Goal: Navigation & Orientation: Find specific page/section

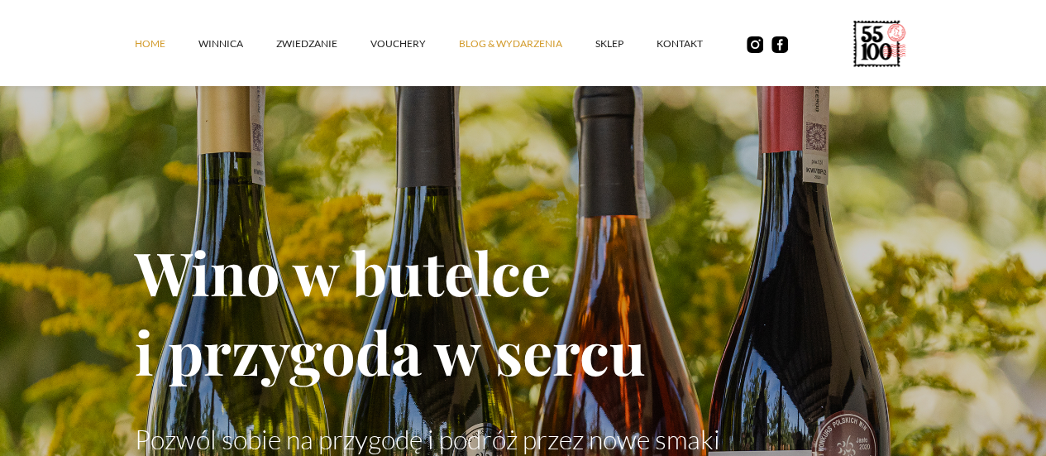
click at [459, 50] on link "Blog & Wydarzenia" at bounding box center [527, 44] width 136 height 50
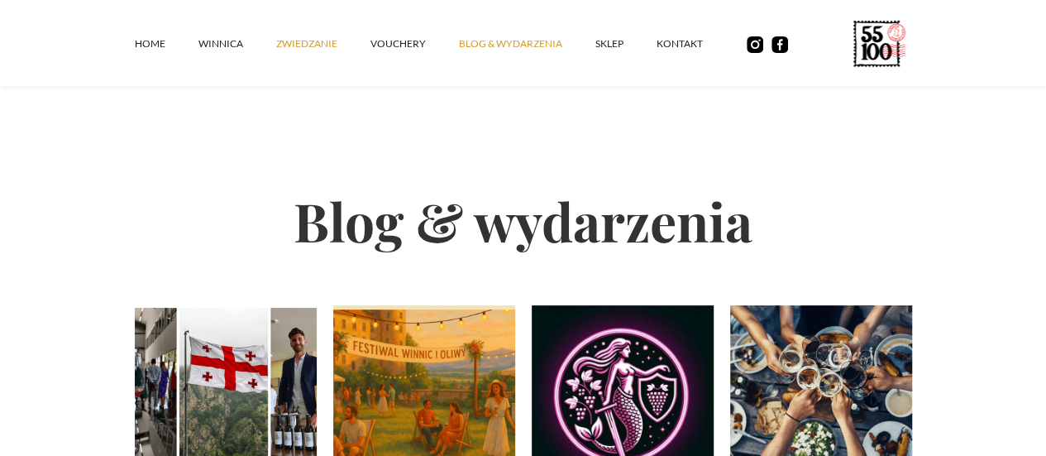
click at [276, 60] on link "ZWIEDZANIE" at bounding box center [323, 44] width 94 height 50
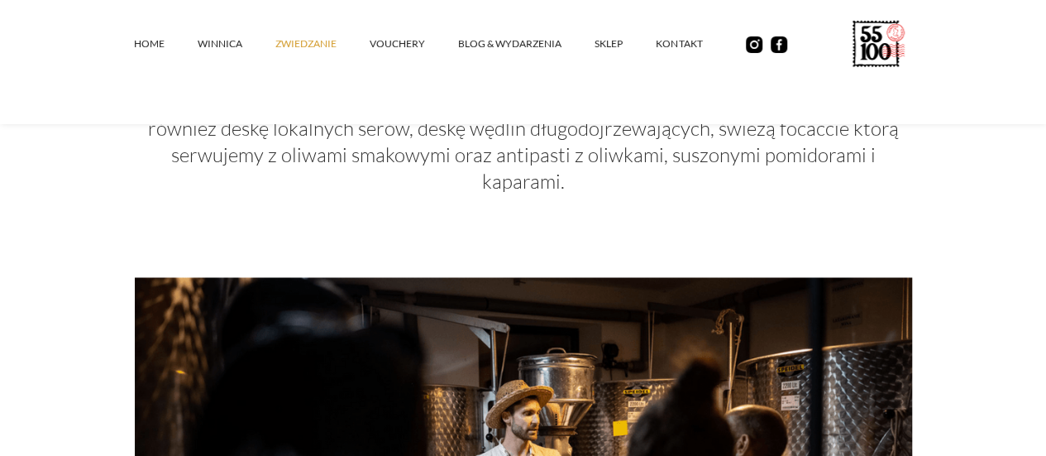
scroll to position [993, 0]
